Goal: Find specific page/section: Find specific page/section

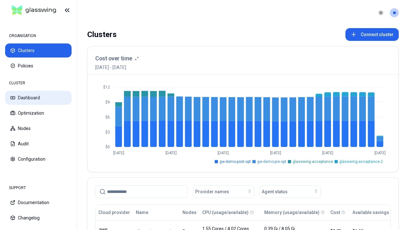
click at [38, 98] on button "Dashboard" at bounding box center [38, 98] width 66 height 14
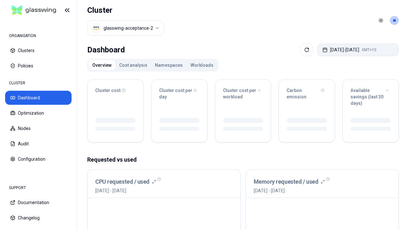
click at [353, 50] on button "[DATE] - [DATE] GMT+10" at bounding box center [358, 49] width 82 height 13
